Goal: Task Accomplishment & Management: Complete application form

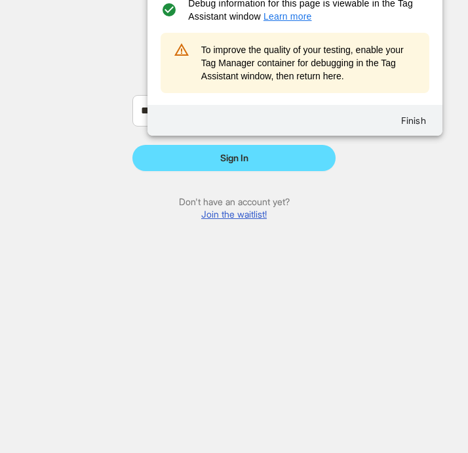
drag, startPoint x: 334, startPoint y: 13, endPoint x: 354, endPoint y: 106, distance: 95.1
click at [354, 106] on tag-assistant-badge "Tag Assistant Connected check_circle Debug information for this page is viewabl…" at bounding box center [294, 49] width 295 height 174
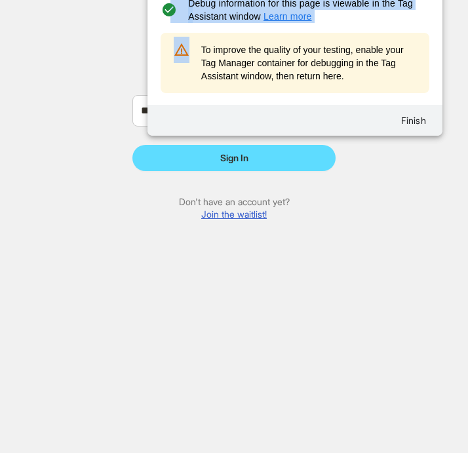
drag, startPoint x: 169, startPoint y: 10, endPoint x: 220, endPoint y: 83, distance: 88.9
click at [186, 71] on tag-assistant-badge "Tag Assistant Connected check_circle Debug information for this page is viewabl…" at bounding box center [294, 49] width 295 height 174
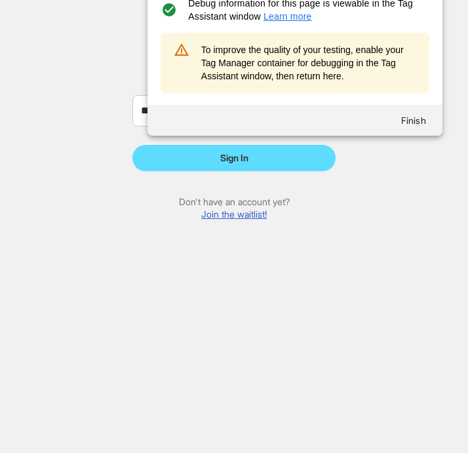
drag, startPoint x: 343, startPoint y: 121, endPoint x: 360, endPoint y: 178, distance: 59.5
click at [360, 136] on html "drag_indicator Tag Assistant collapse_all Tag Assistant Connected check_circle …" at bounding box center [294, 32] width 295 height 206
click at [137, 70] on label "Sign in to Wizard" at bounding box center [233, 68] width 203 height 17
click at [218, 214] on link "Join the waitlist!" at bounding box center [234, 213] width 66 height 11
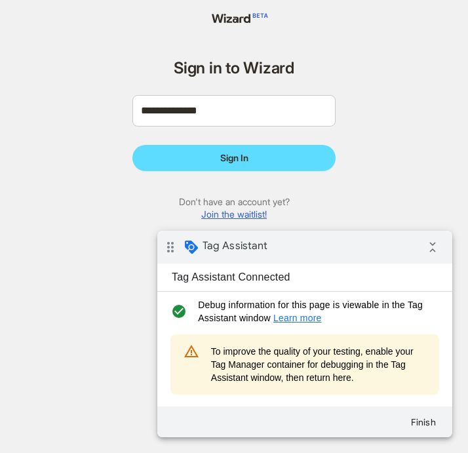
click at [242, 216] on link "Join the waitlist!" at bounding box center [234, 213] width 66 height 11
click at [98, 212] on link "Join the waitlist!" at bounding box center [234, 213] width 66 height 11
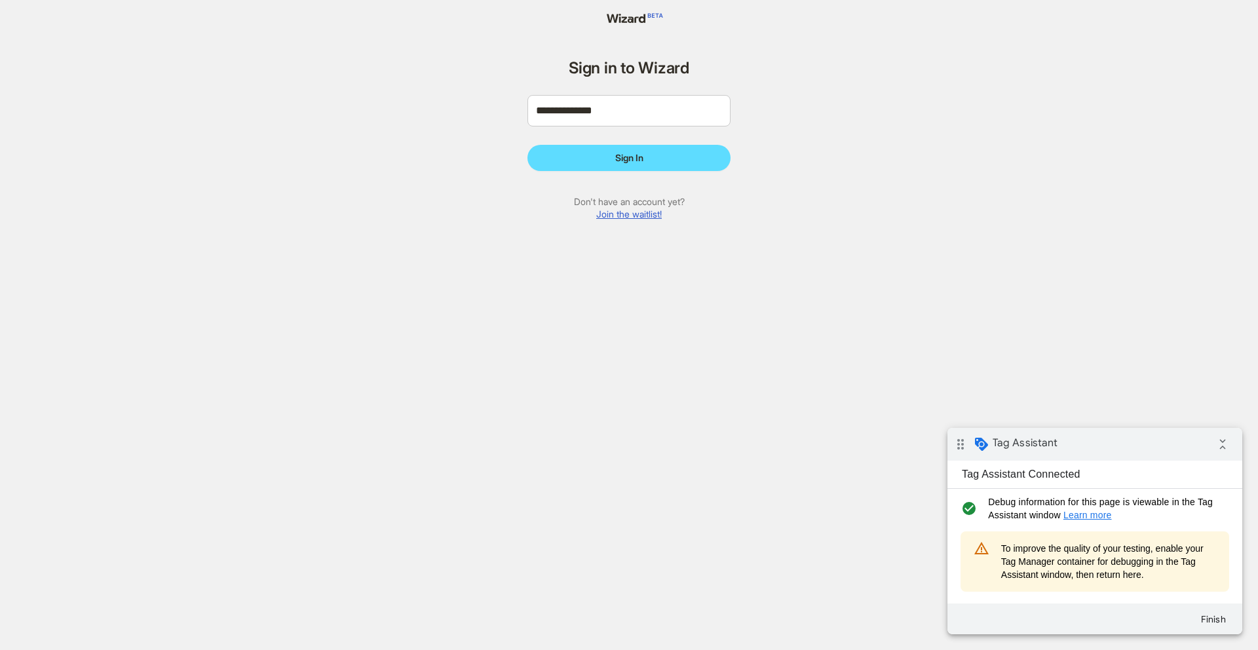
click at [643, 214] on link "Join the waitlist!" at bounding box center [629, 213] width 66 height 11
click at [627, 218] on link "Join the waitlist!" at bounding box center [629, 213] width 66 height 11
